Goal: Information Seeking & Learning: Find specific page/section

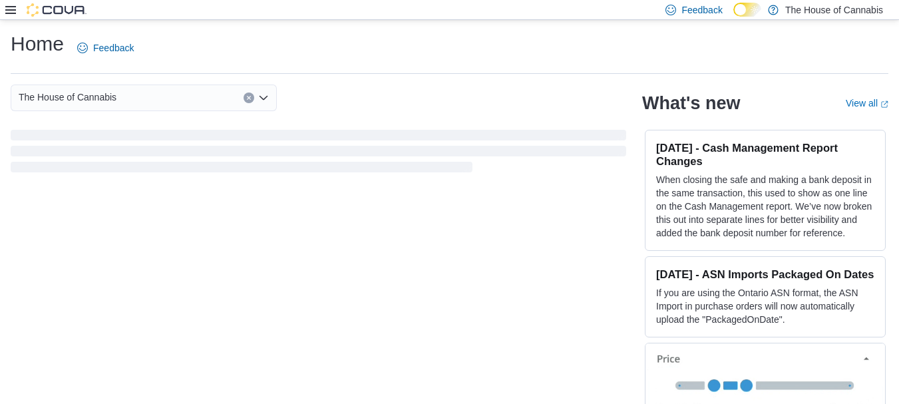
click at [14, 7] on icon at bounding box center [10, 10] width 11 height 8
click at [7, 8] on icon at bounding box center [10, 10] width 11 height 11
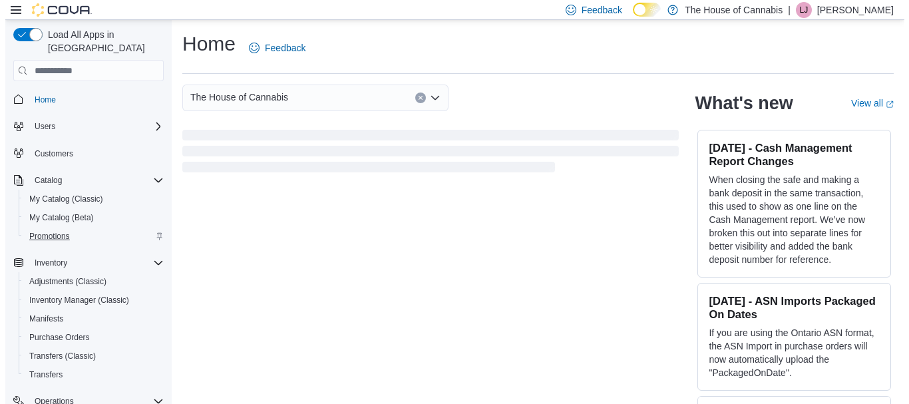
scroll to position [5, 0]
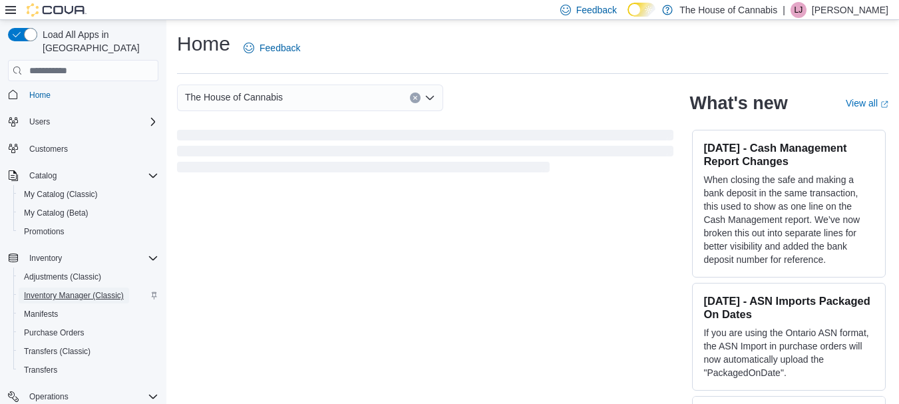
click at [61, 290] on span "Inventory Manager (Classic)" at bounding box center [74, 295] width 100 height 11
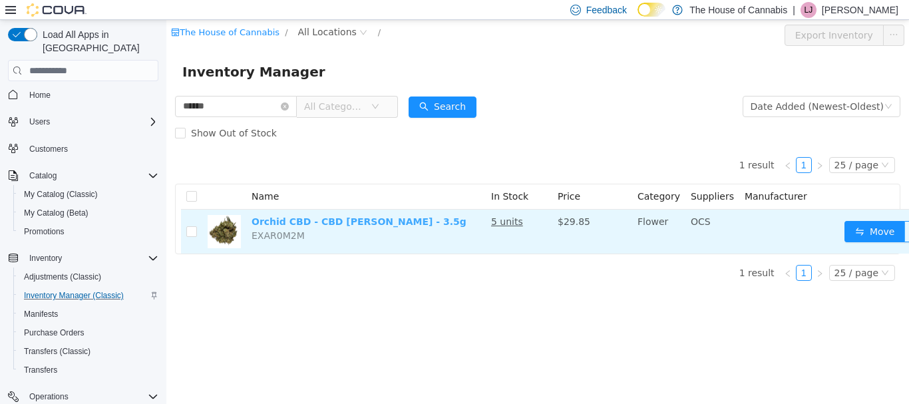
click at [267, 225] on link "Orchid CBD - CBD [PERSON_NAME] - 3.5g" at bounding box center [358, 221] width 215 height 11
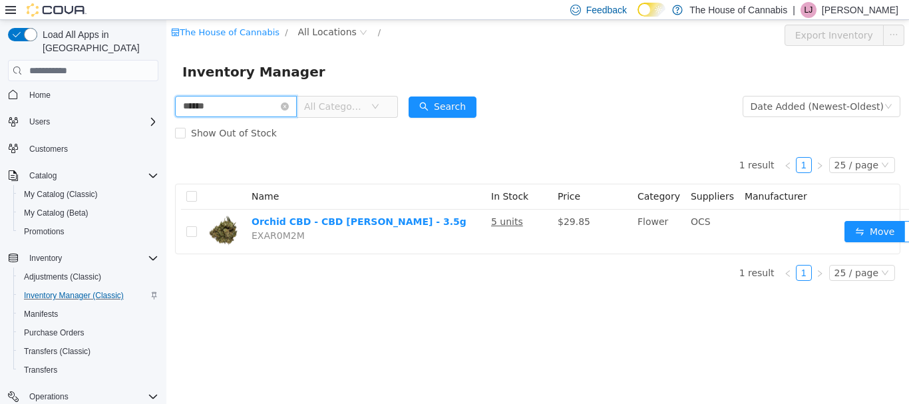
drag, startPoint x: 222, startPoint y: 105, endPoint x: 28, endPoint y: 59, distance: 199.7
click at [166, 59] on html "The House of Cannabis / All Locations / Export Inventory Inventory Manager ****…" at bounding box center [537, 212] width 742 height 384
type input "*****"
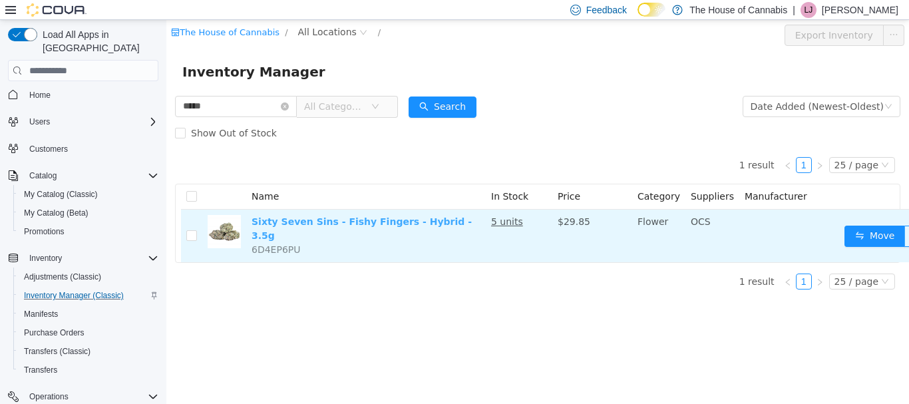
click at [367, 222] on link "Sixty Seven Sins - Fishy Fingers - Hybrid - 3.5g" at bounding box center [361, 228] width 220 height 25
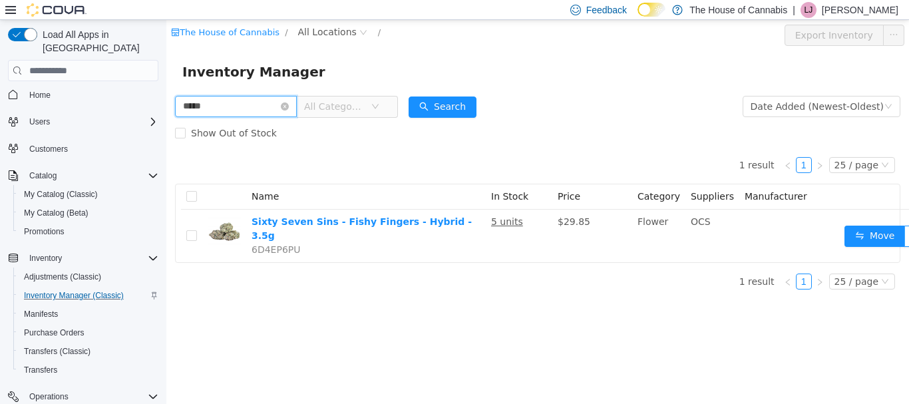
click at [227, 111] on input "*****" at bounding box center [236, 106] width 122 height 21
drag, startPoint x: 227, startPoint y: 111, endPoint x: 196, endPoint y: 112, distance: 31.3
click at [210, 106] on input "*****" at bounding box center [236, 106] width 122 height 21
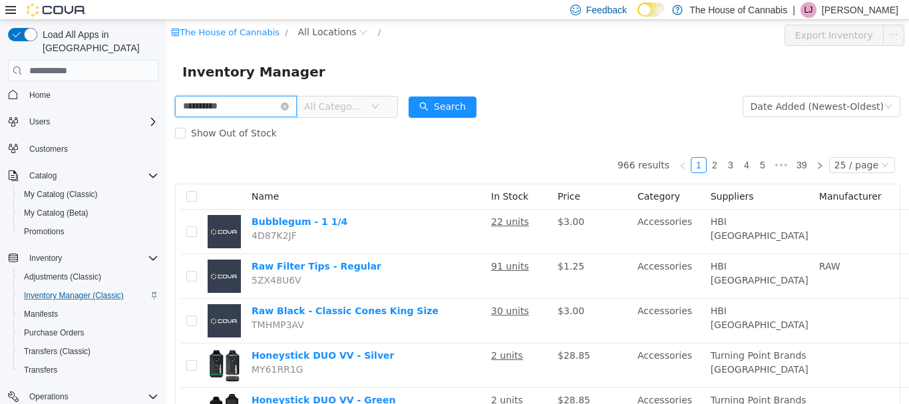
type input "**********"
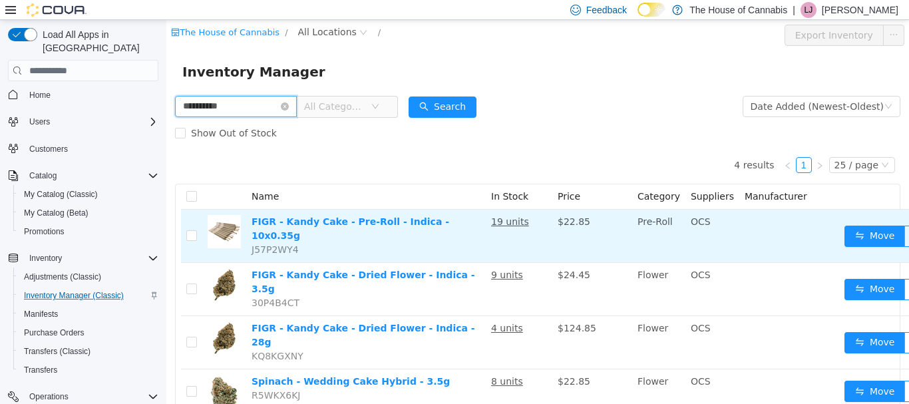
scroll to position [32, 0]
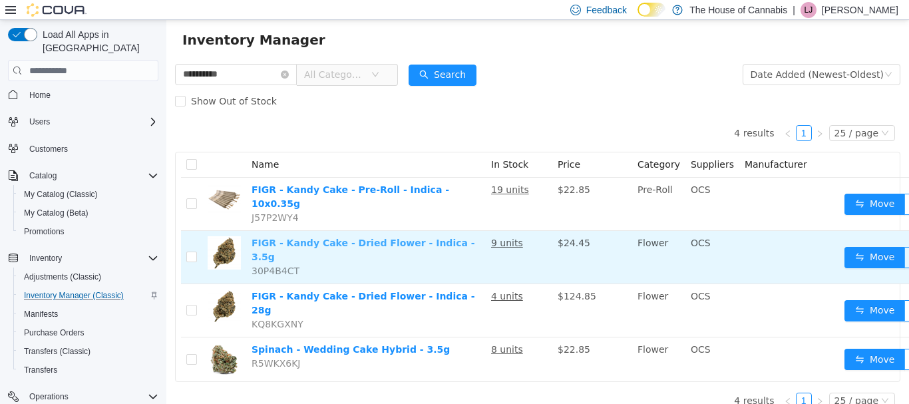
click at [394, 237] on link "FIGR - Kandy Cake - Dried Flower - Indica - 3.5g" at bounding box center [362, 249] width 223 height 25
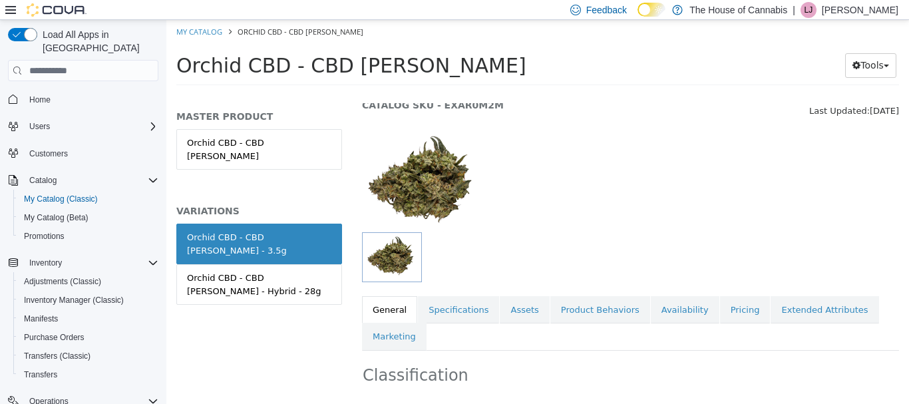
scroll to position [75, 0]
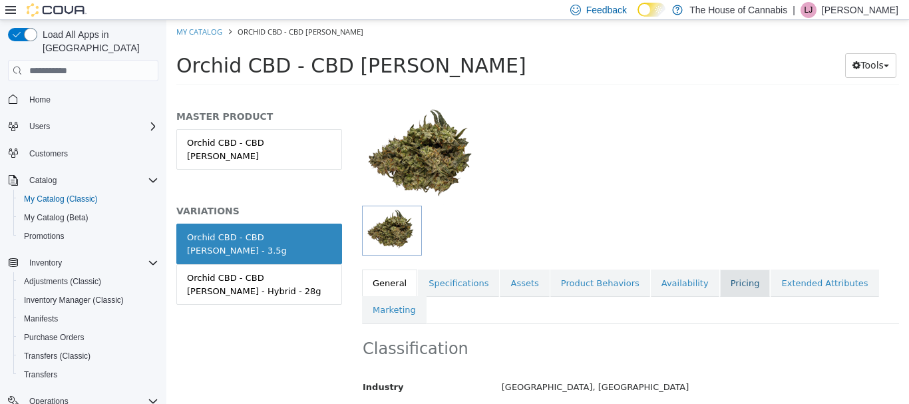
click at [720, 281] on link "Pricing" at bounding box center [745, 283] width 51 height 28
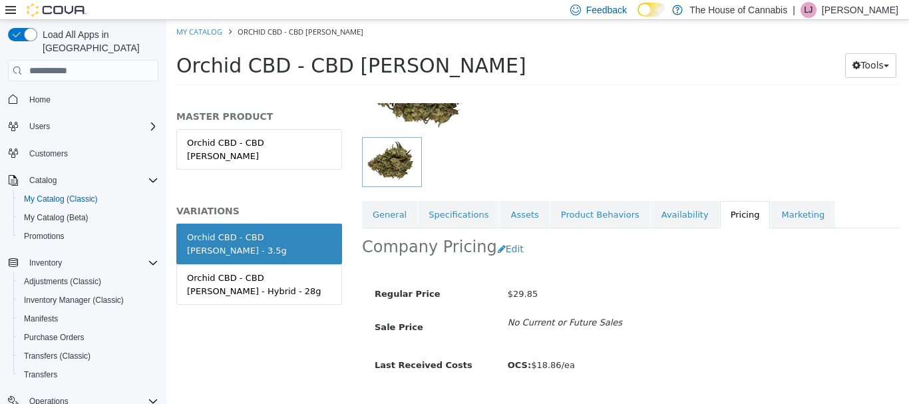
scroll to position [176, 0]
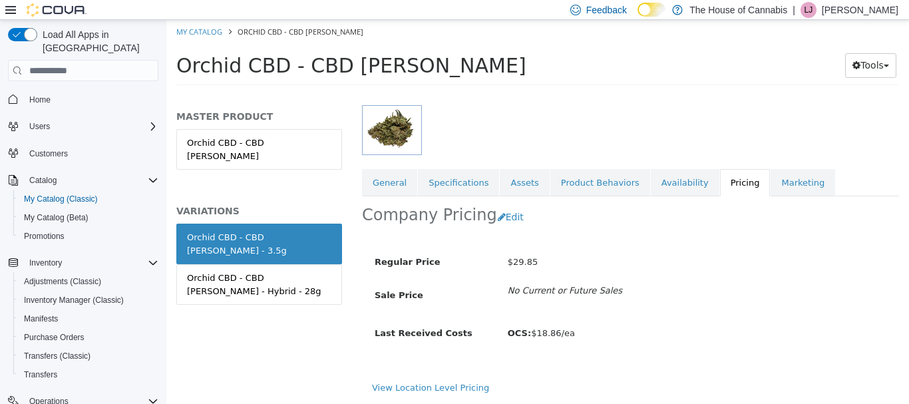
click at [740, 320] on div "Regular Price $29.85 Sale Price No Current or Future Sales Last Received Costs …" at bounding box center [630, 303] width 517 height 130
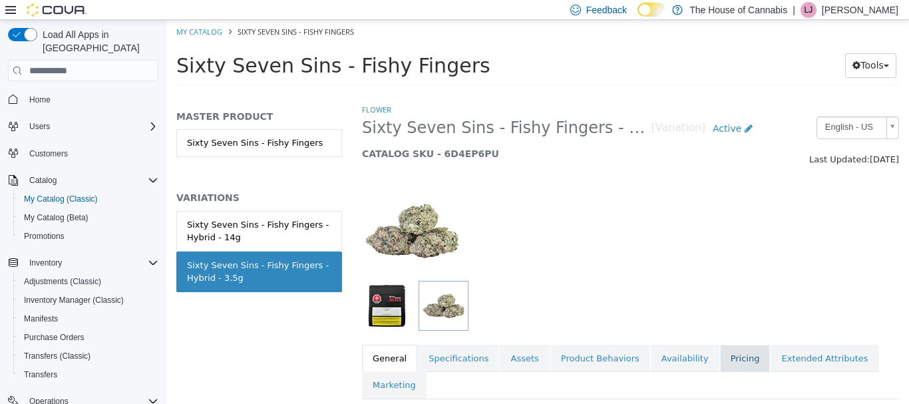
click at [720, 367] on link "Pricing" at bounding box center [745, 359] width 51 height 28
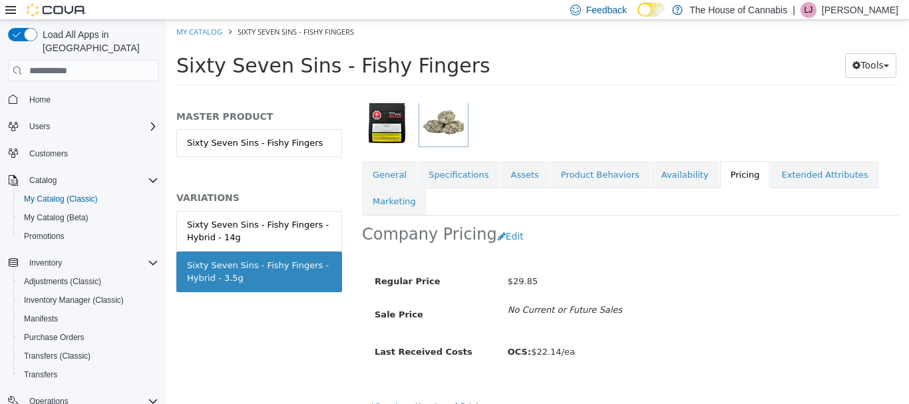
scroll to position [203, 0]
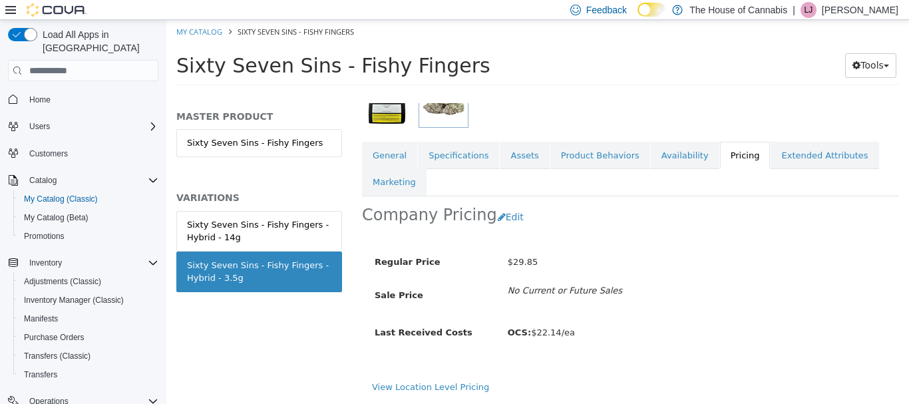
click at [588, 74] on h1 "Sixty Seven Sins - Fishy Fingers" at bounding box center [477, 66] width 603 height 26
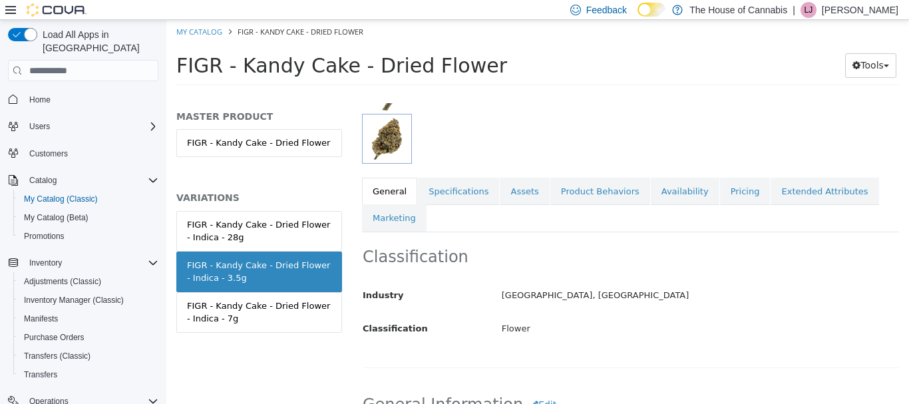
scroll to position [155, 0]
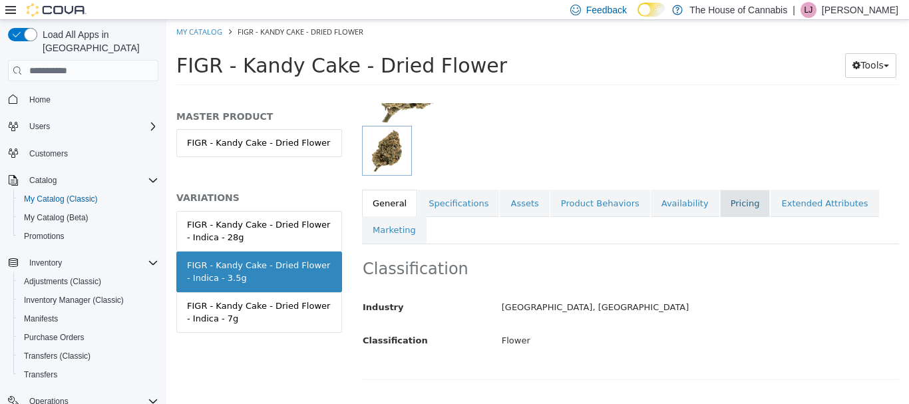
click at [720, 208] on link "Pricing" at bounding box center [745, 204] width 51 height 28
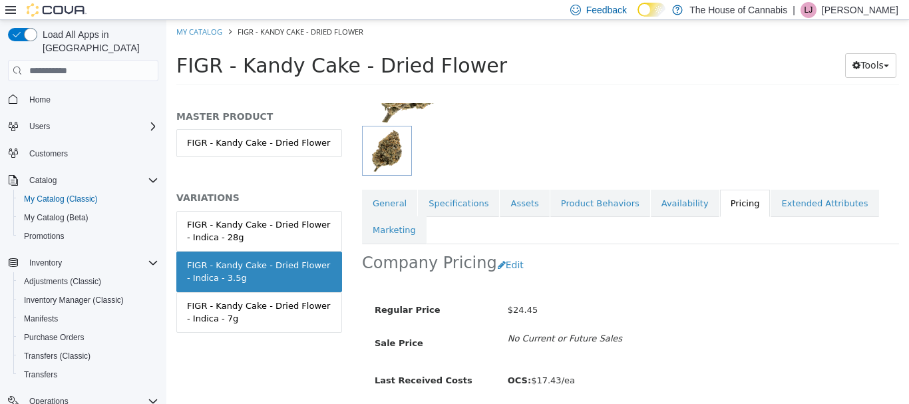
scroll to position [213, 0]
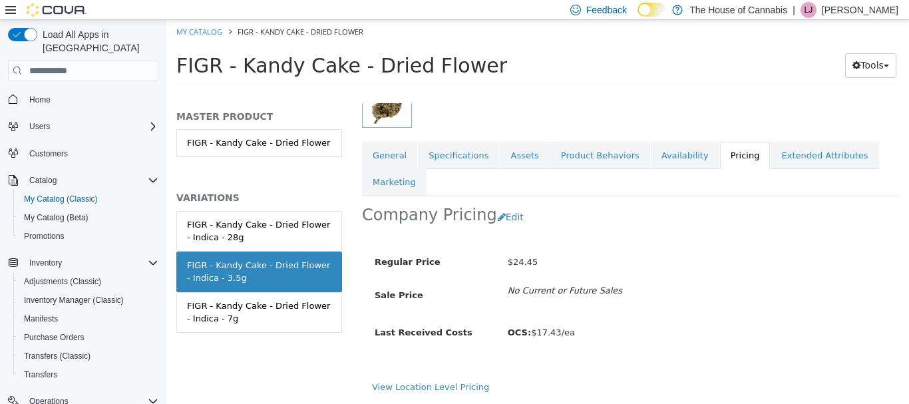
click at [530, 69] on h1 "FIGR - Kandy Cake - Dried Flower" at bounding box center [480, 66] width 608 height 26
drag, startPoint x: 530, startPoint y: 68, endPoint x: 512, endPoint y: 46, distance: 28.8
click at [512, 46] on div "FIGR - Kandy Cake - Dried Flower Tools Move Variations Print Labels" at bounding box center [537, 69] width 742 height 51
